Goal: Information Seeking & Learning: Learn about a topic

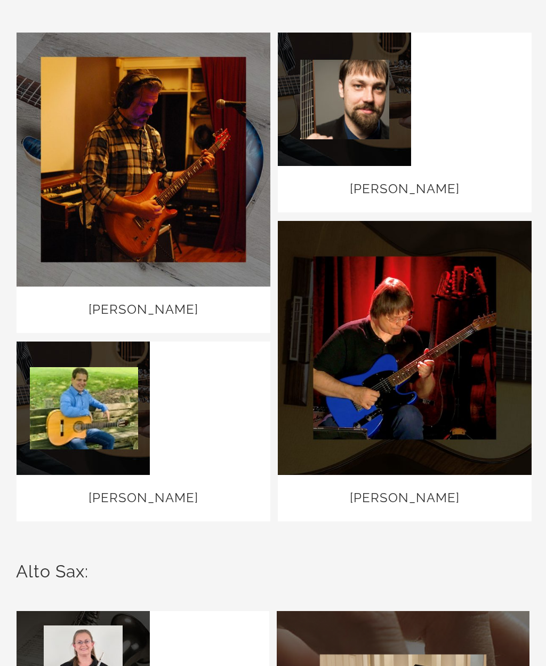
click at [226, 159] on link "Aaron Cherry" at bounding box center [144, 159] width 254 height 0
click at [421, 99] on link "Brad Rau" at bounding box center [405, 99] width 254 height 0
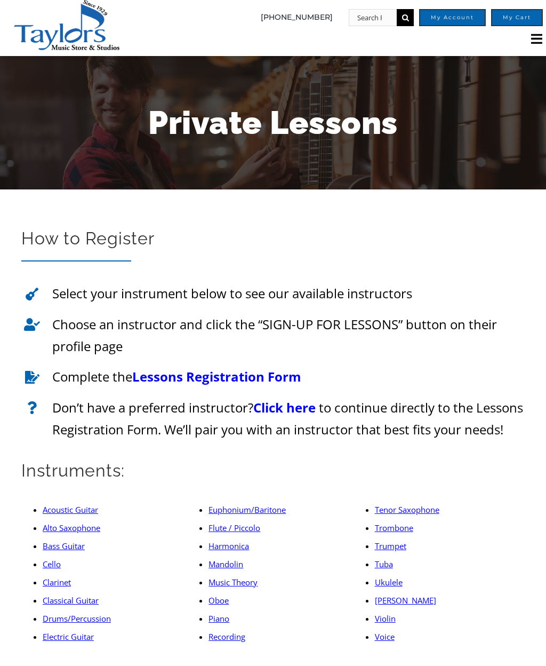
scroll to position [1, 0]
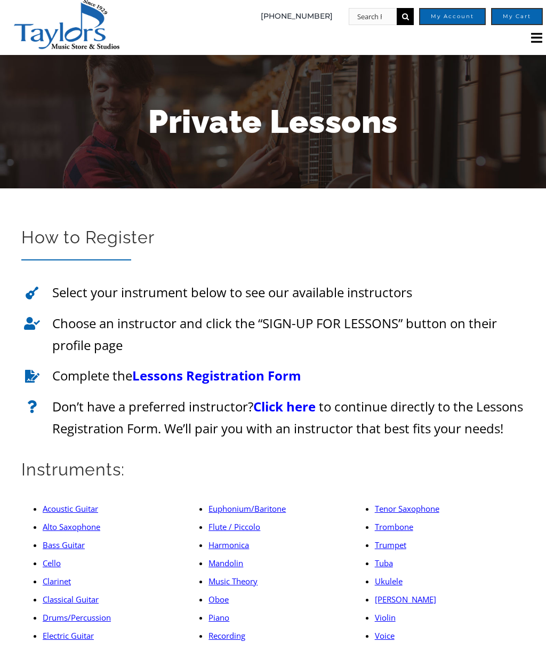
click at [79, 514] on link "Acoustic Guitar" at bounding box center [70, 508] width 55 height 11
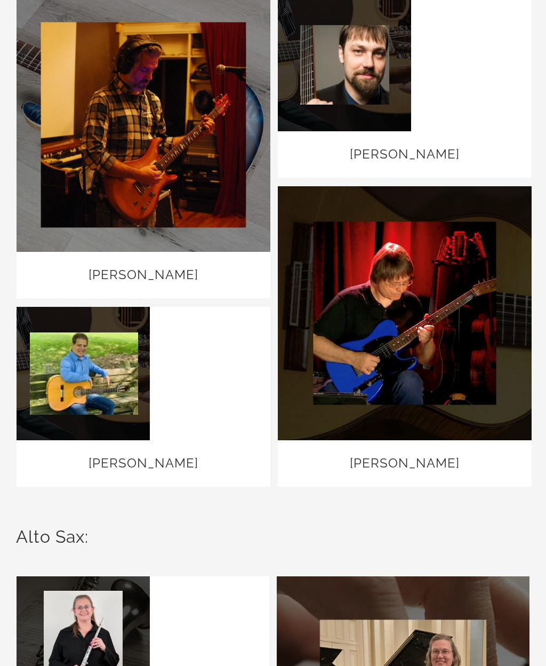
scroll to position [1237, 0]
click at [153, 373] on link "Michael Simmons" at bounding box center [144, 373] width 254 height 0
click at [443, 313] on link "Mark Oppenlander" at bounding box center [405, 313] width 254 height 0
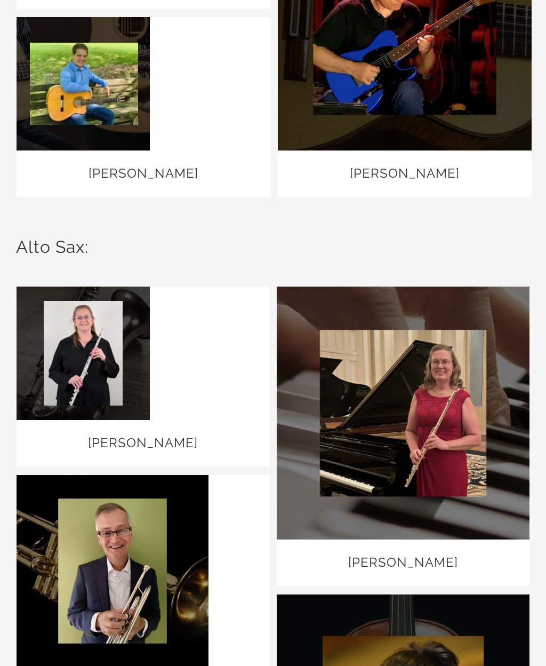
scroll to position [1533, 0]
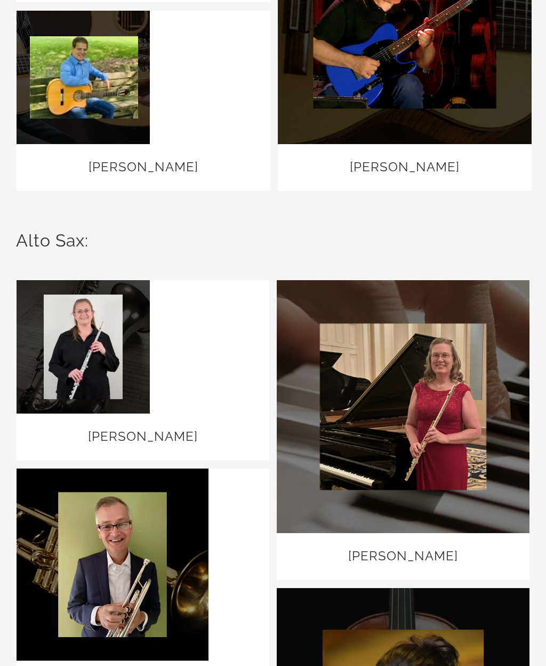
click at [467, 406] on link "Pamela Johnson" at bounding box center [403, 406] width 253 height 0
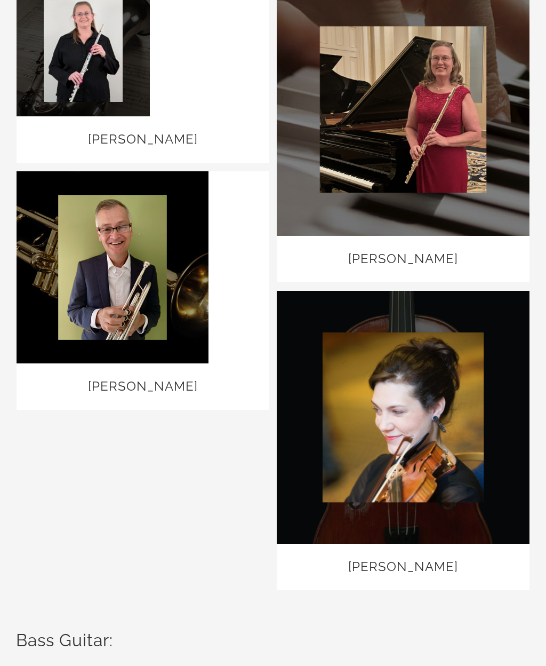
scroll to position [1834, 0]
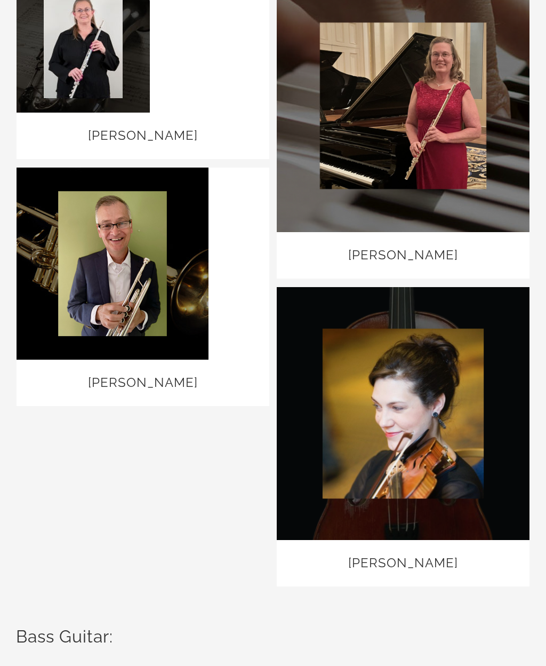
click at [446, 413] on link "Carole Armstrong-Lovelace" at bounding box center [403, 413] width 253 height 0
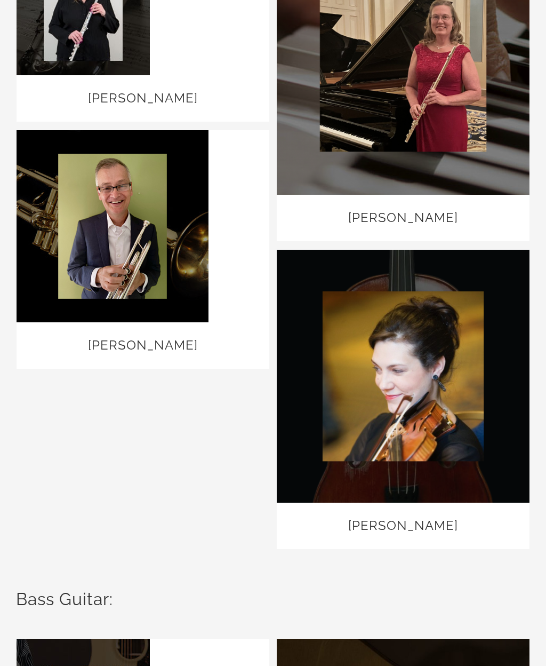
scroll to position [435, 0]
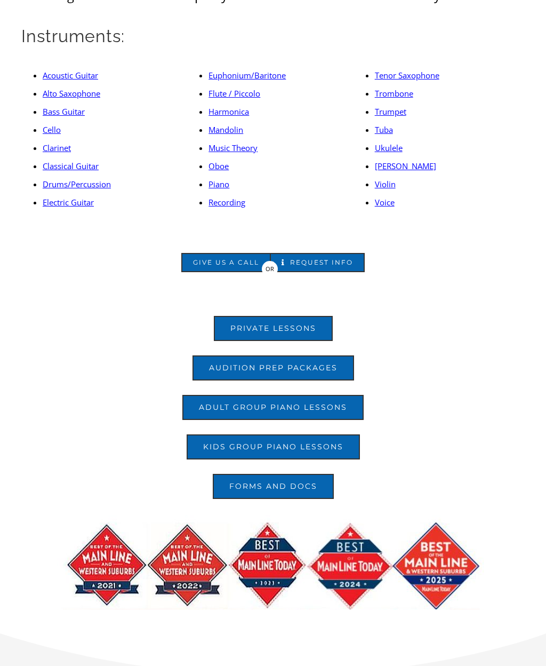
click at [74, 117] on link "Bass Guitar" at bounding box center [64, 111] width 42 height 11
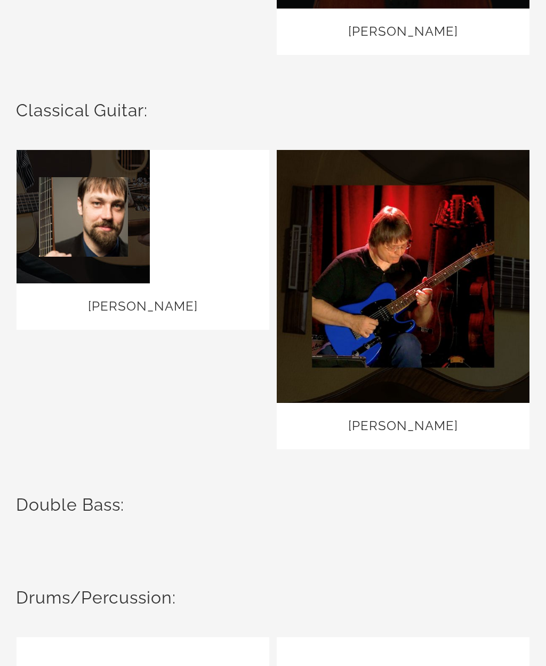
scroll to position [3919, 0]
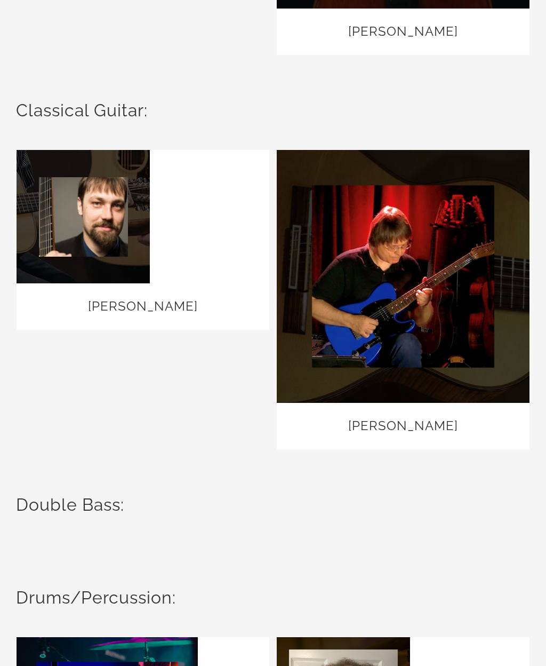
click at [207, 217] on link "Brad Rau" at bounding box center [143, 217] width 253 height 0
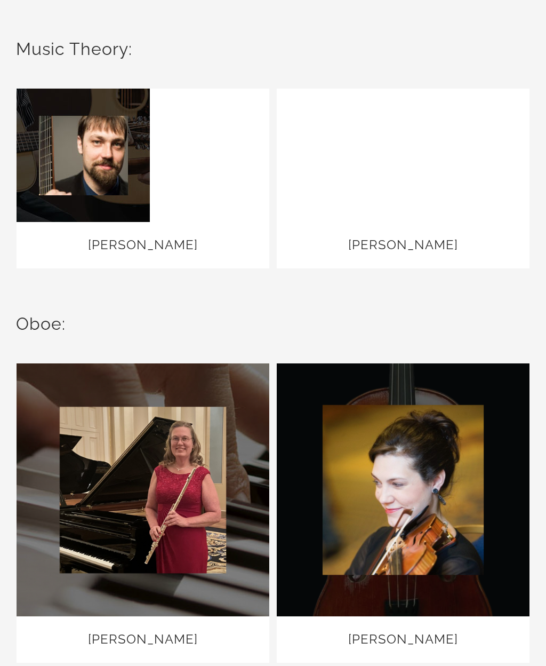
scroll to position [7159, 0]
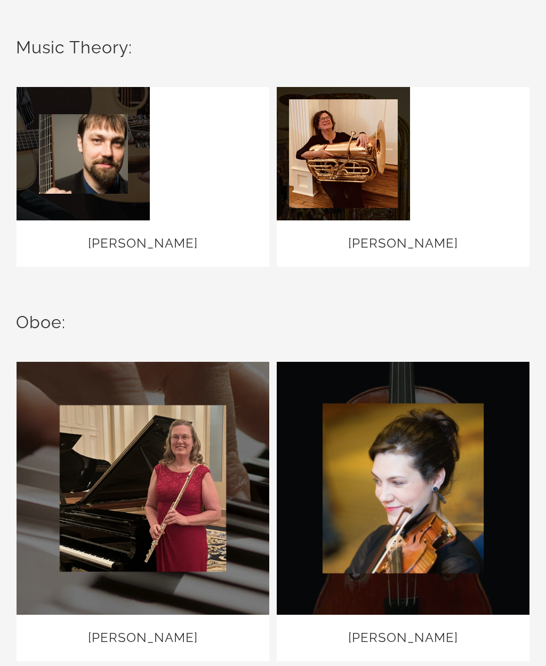
click at [197, 154] on link "Brad Rau" at bounding box center [143, 154] width 253 height 0
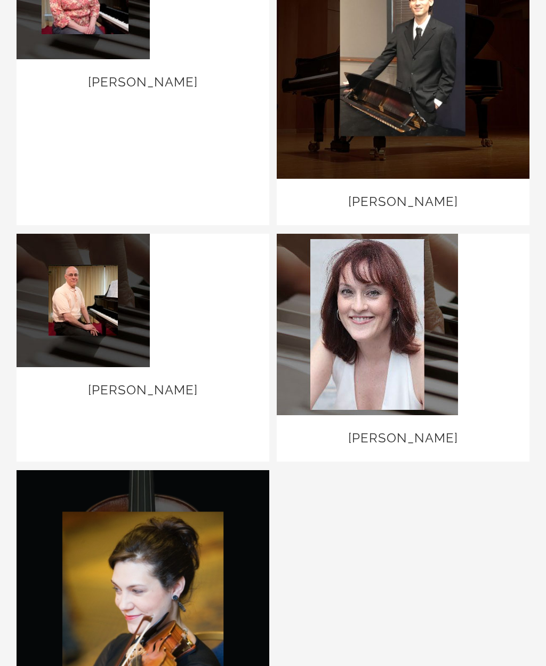
scroll to position [8497, 0]
click at [448, 324] on link "Terry Klinefelter" at bounding box center [403, 324] width 253 height 0
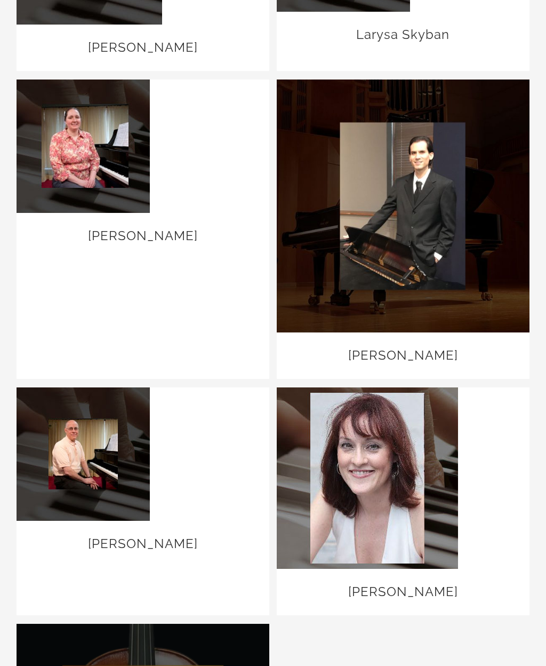
scroll to position [8344, 0]
click at [450, 206] on link "Thomas Alberici" at bounding box center [403, 206] width 253 height 0
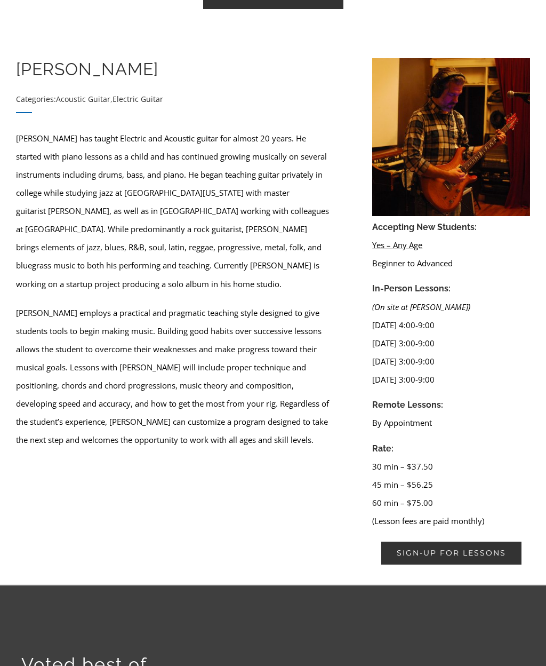
scroll to position [403, 0]
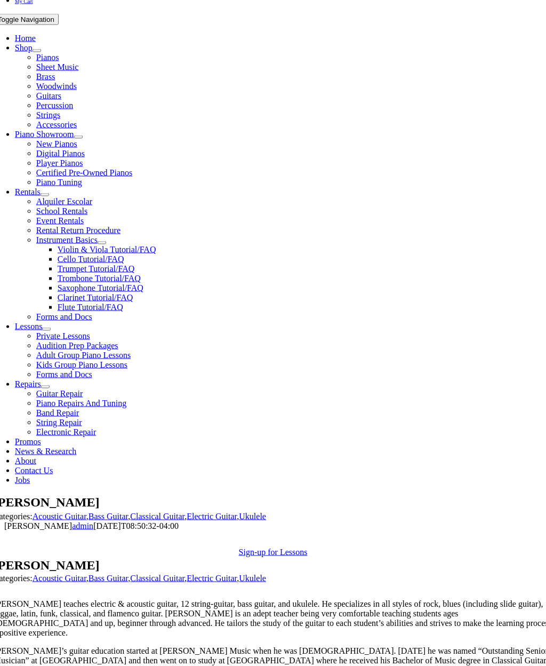
scroll to position [191, 0]
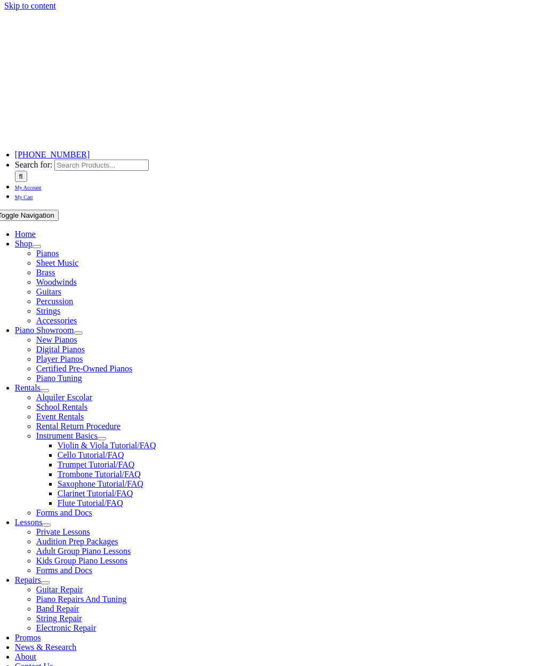
scroll to position [1, 0]
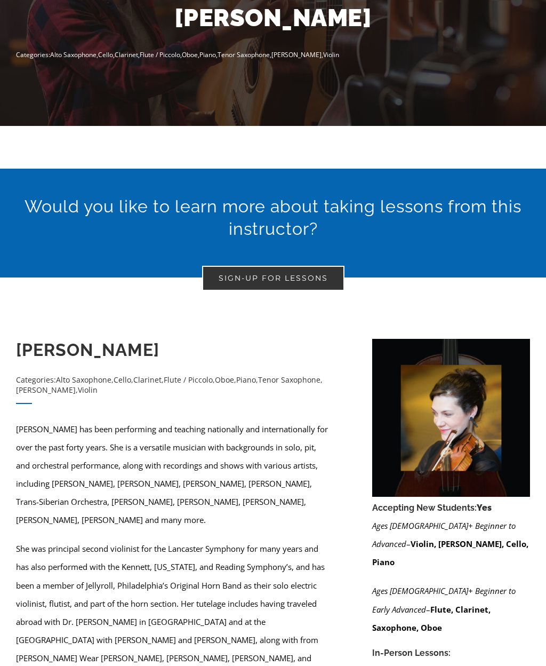
scroll to position [155, 0]
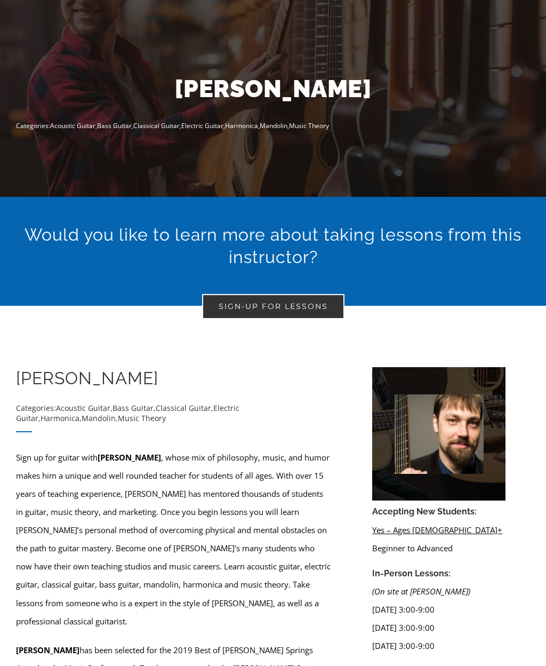
scroll to position [88, 0]
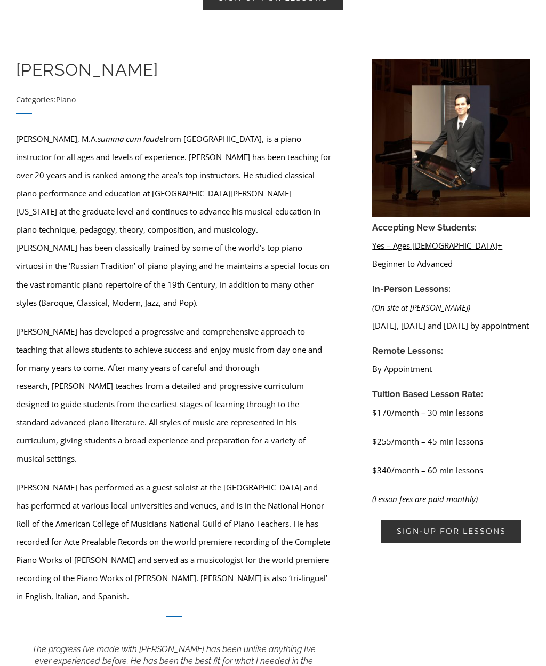
scroll to position [412, 0]
